Goal: Find specific page/section: Find specific page/section

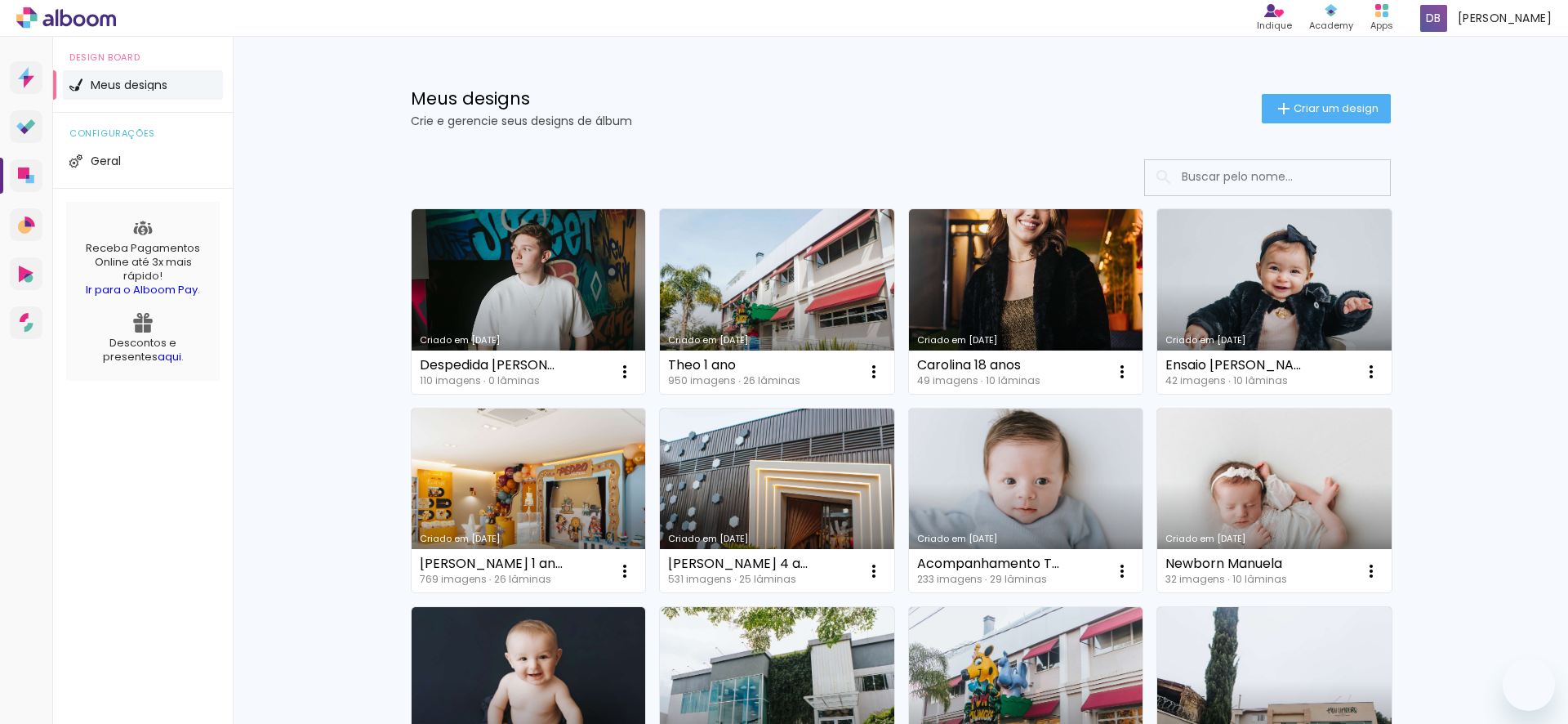
click at [1254, 176] on input at bounding box center [1290, 177] width 232 height 34
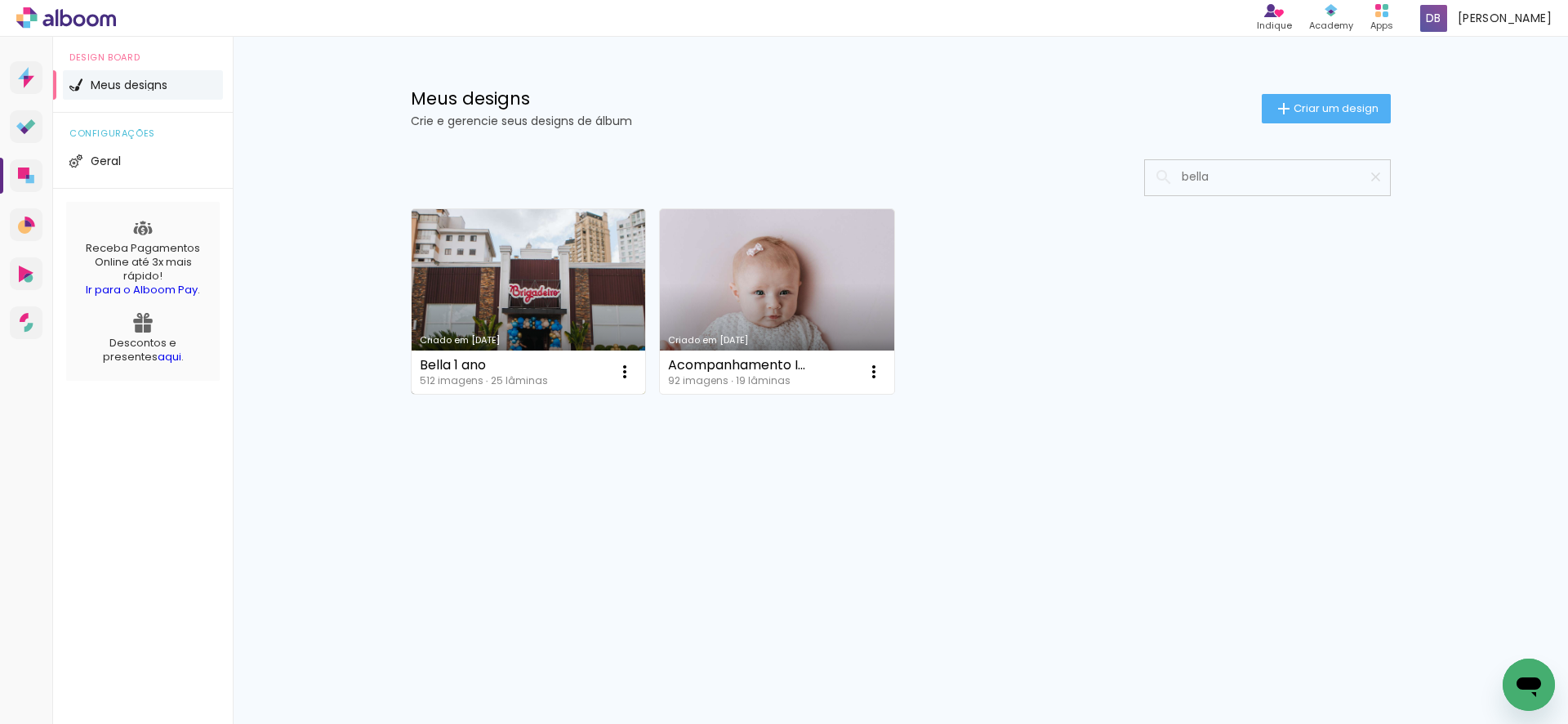
type input "bella"
type paper-input "bella"
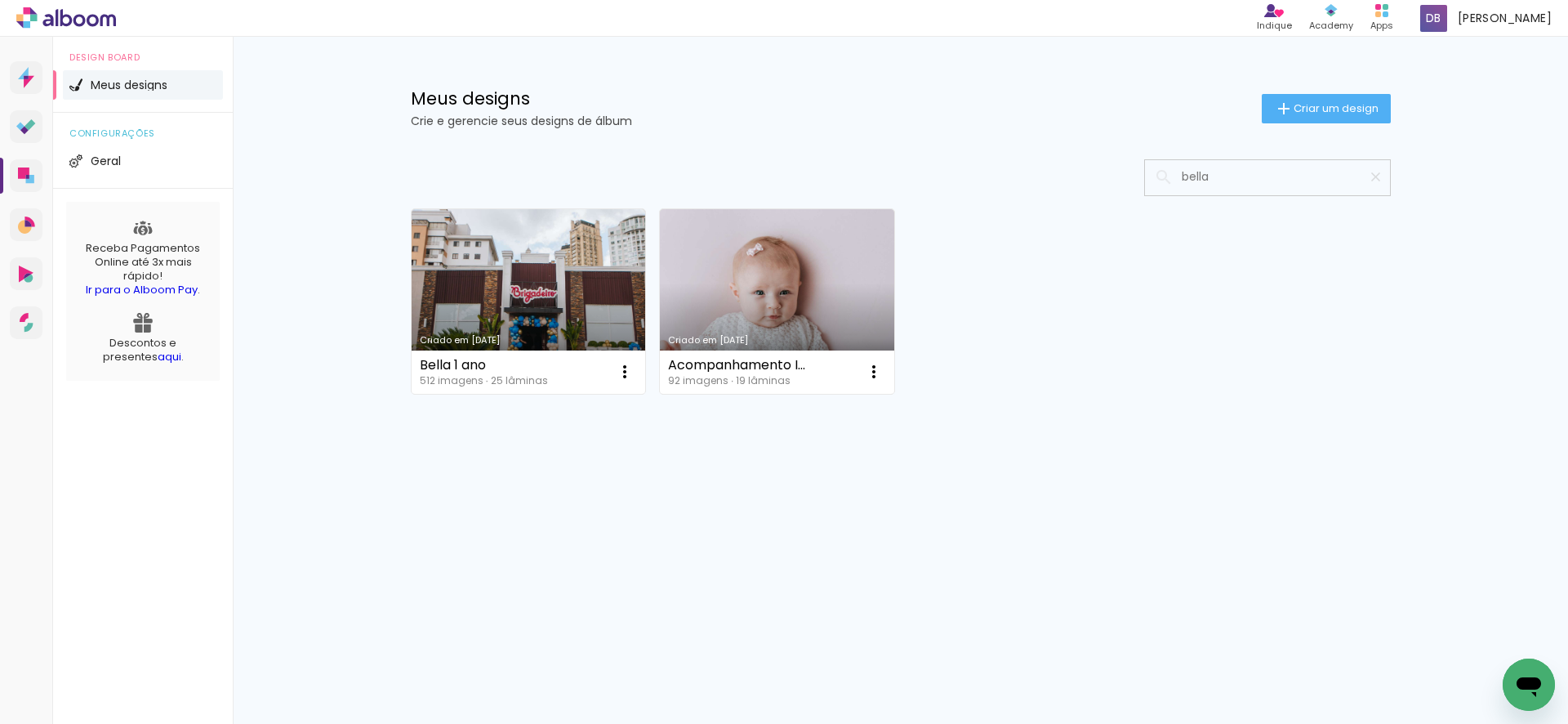
click at [1242, 182] on input "bella" at bounding box center [1275, 177] width 205 height 34
